Goal: Find specific page/section: Find specific page/section

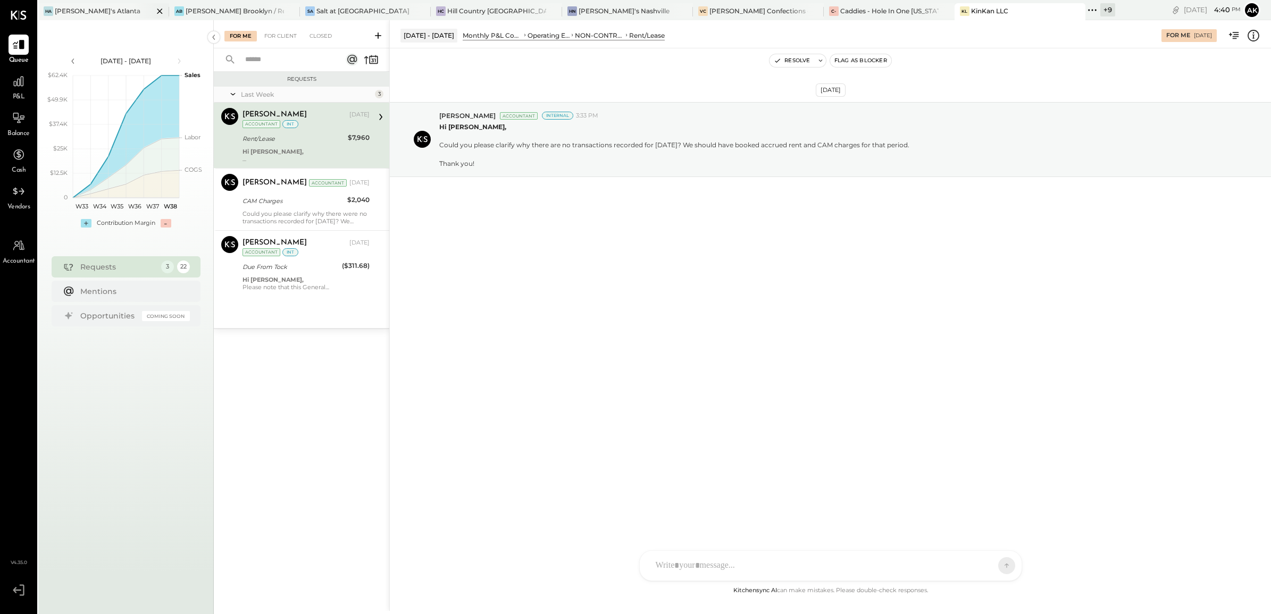
click at [79, 14] on div "[PERSON_NAME]'s Atlanta" at bounding box center [98, 10] width 86 height 9
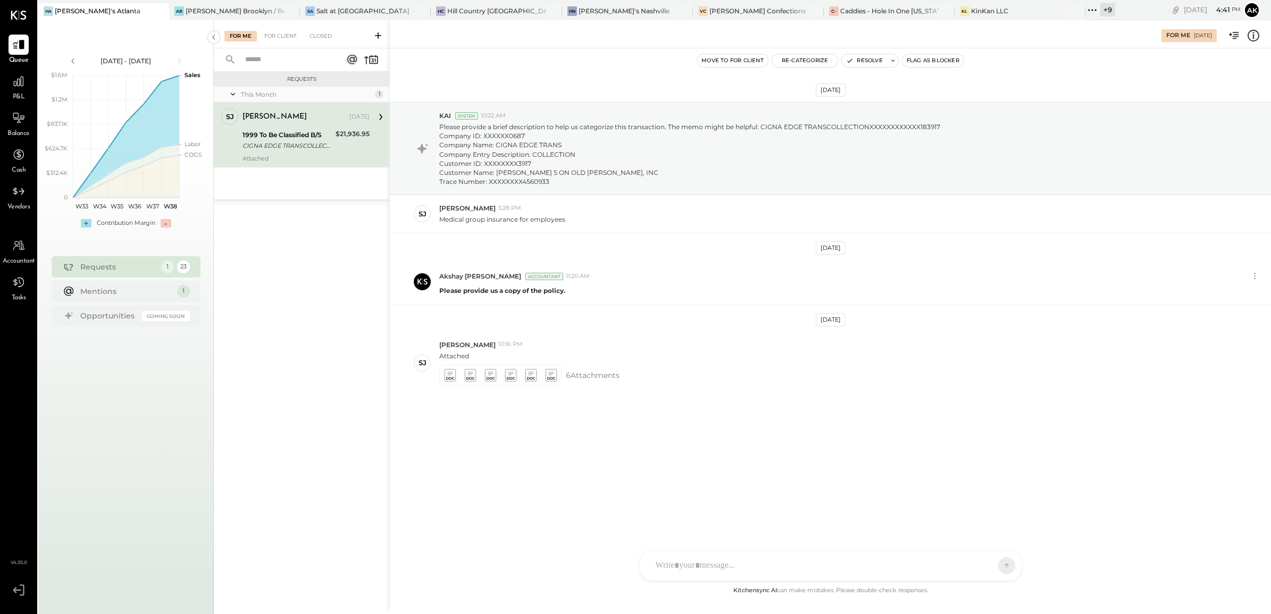
click at [1254, 32] on icon at bounding box center [1254, 36] width 14 height 14
